Goal: Obtain resource: Download file/media

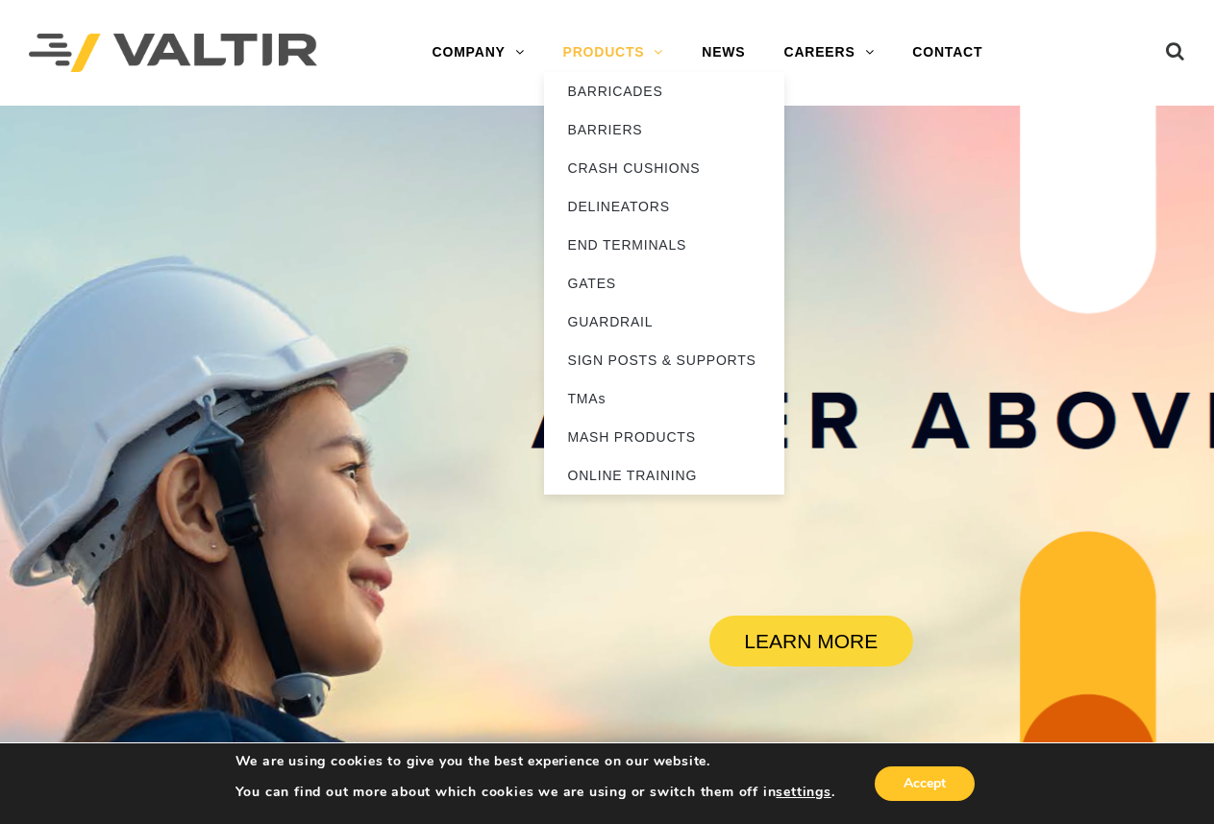
click at [608, 55] on link "PRODUCTS" at bounding box center [613, 53] width 139 height 38
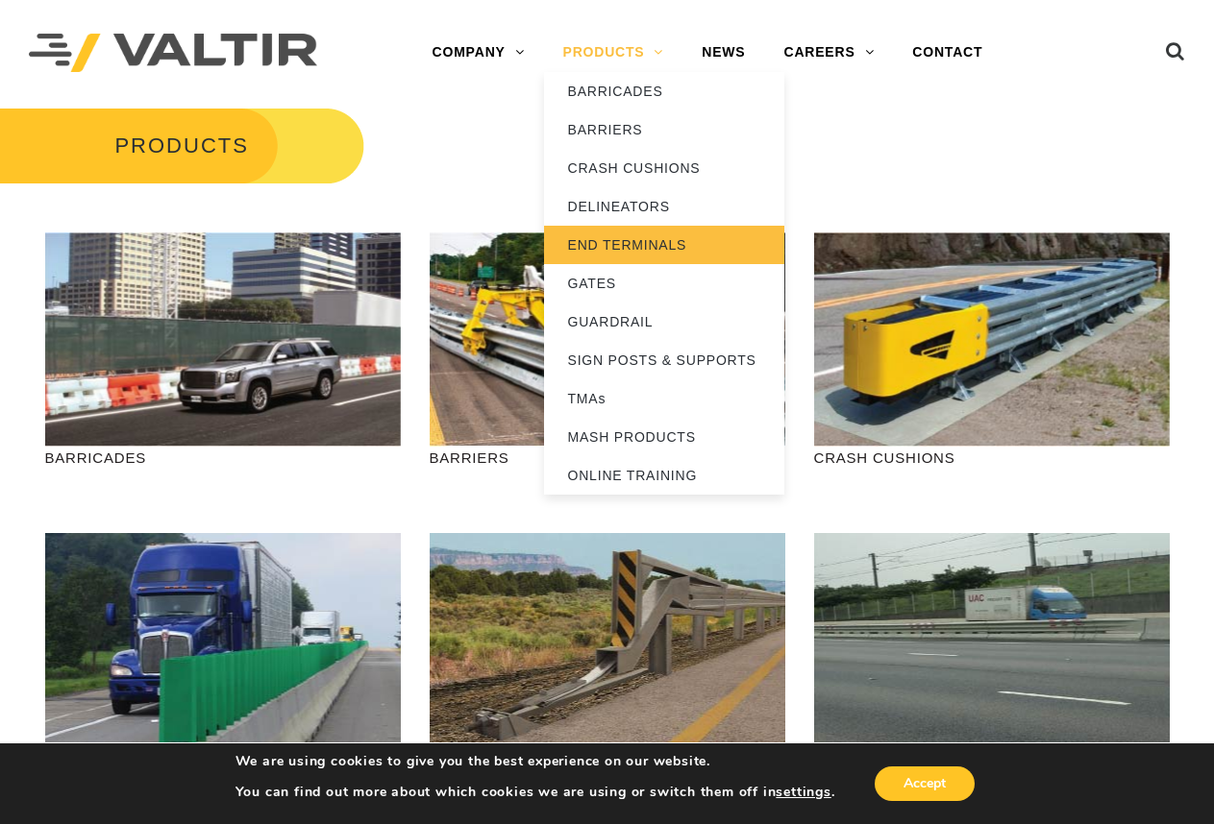
click at [617, 243] on link "END TERMINALS" at bounding box center [664, 245] width 240 height 38
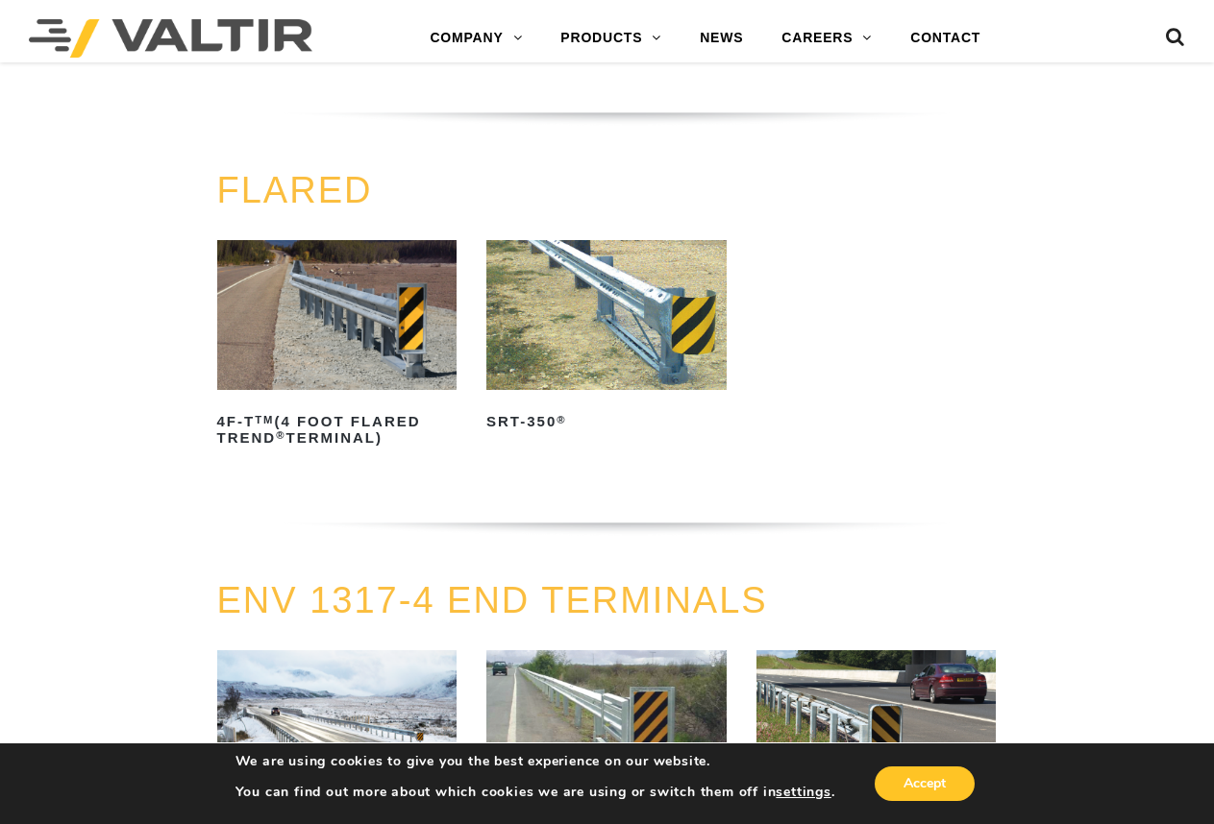
scroll to position [1634, 0]
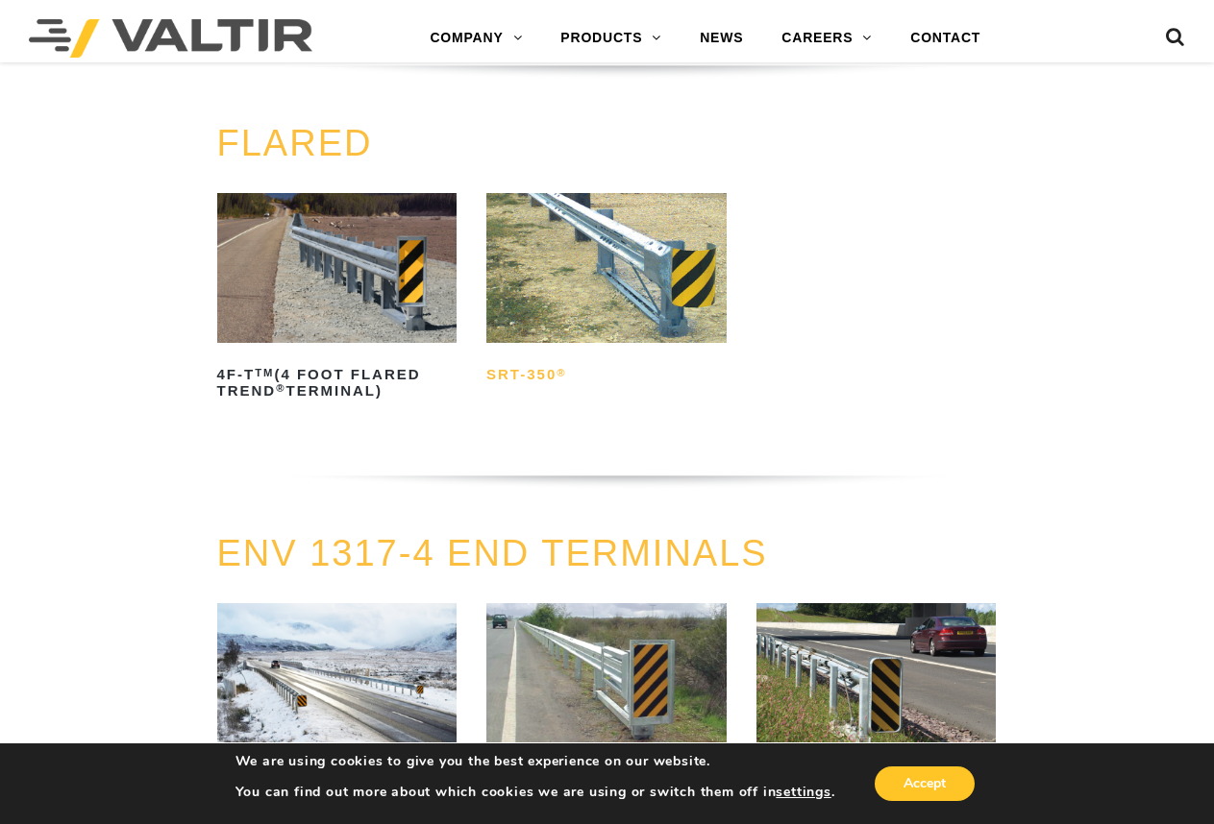
click at [542, 385] on h2 "SRT-350 ®" at bounding box center [606, 375] width 240 height 31
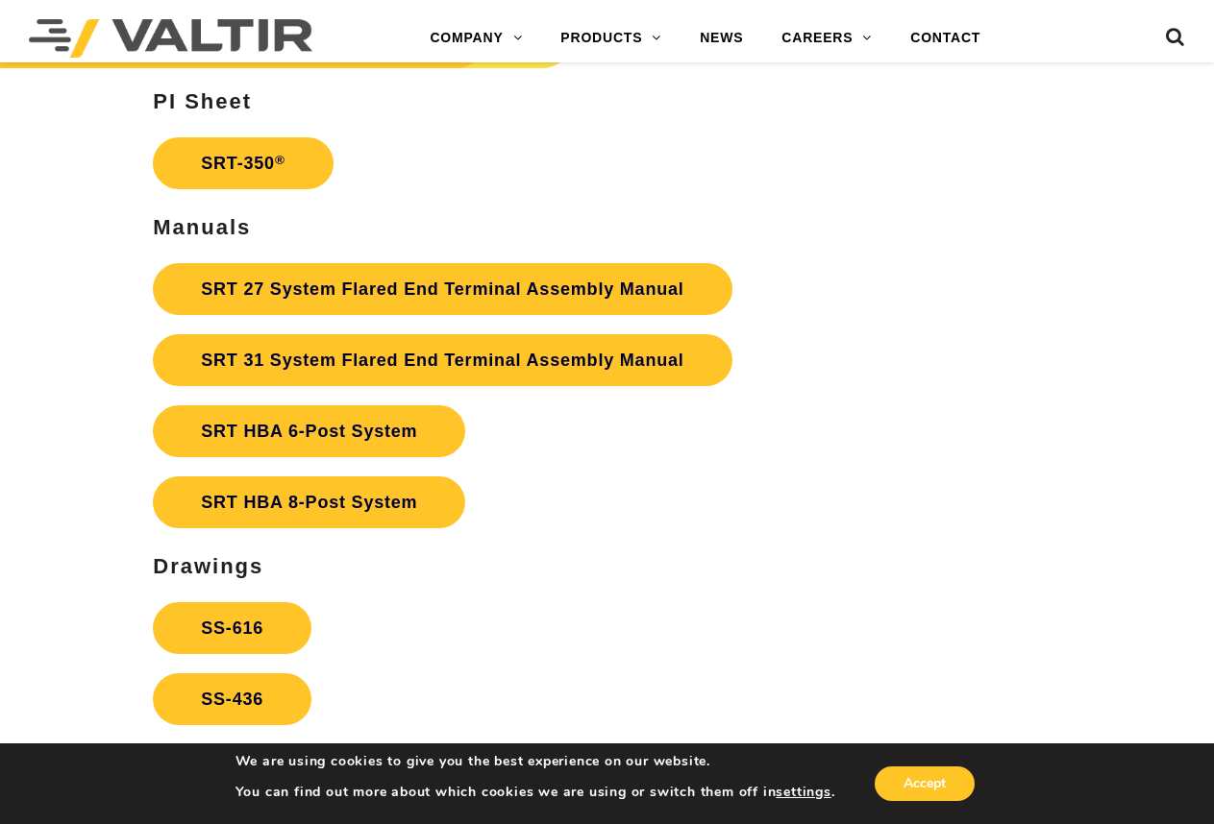
scroll to position [3267, 0]
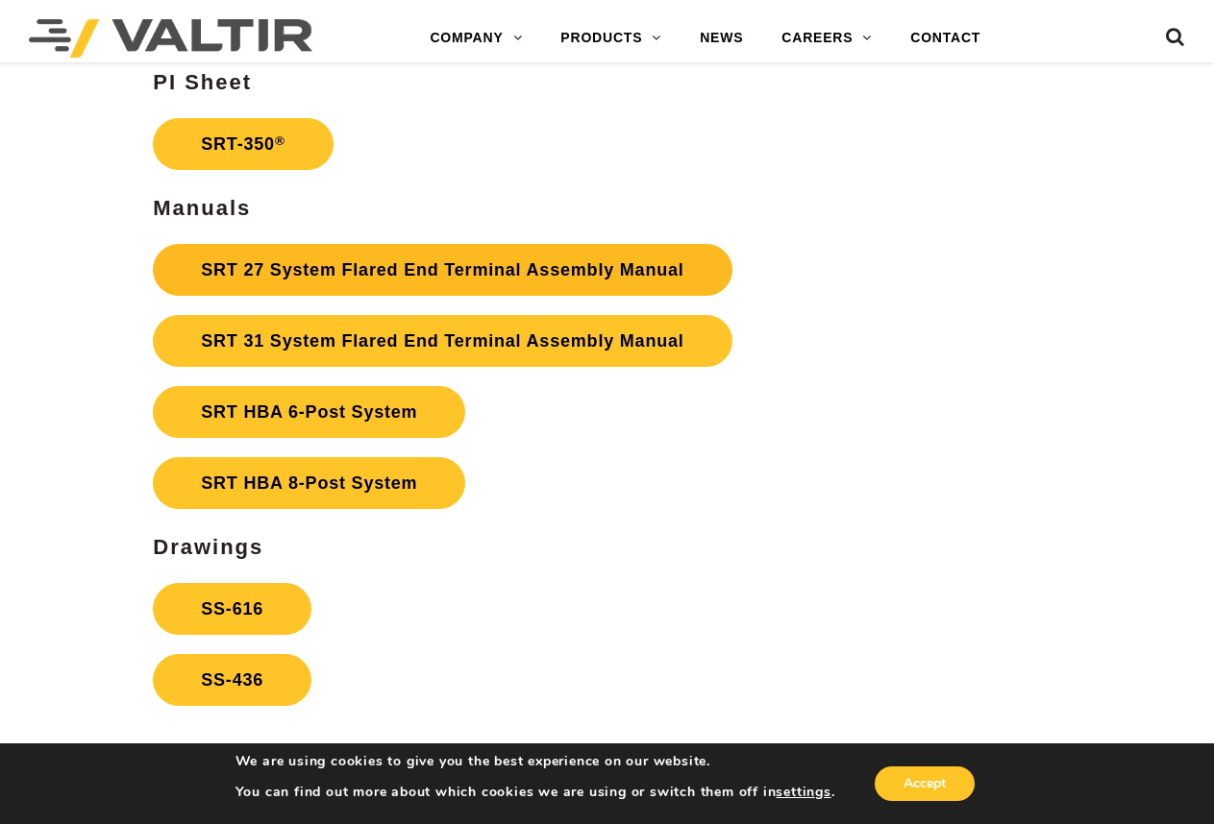
click at [353, 266] on link "SRT 27 System Flared End Terminal Assembly Manual" at bounding box center [442, 270] width 578 height 52
